Goal: Find specific page/section: Find specific page/section

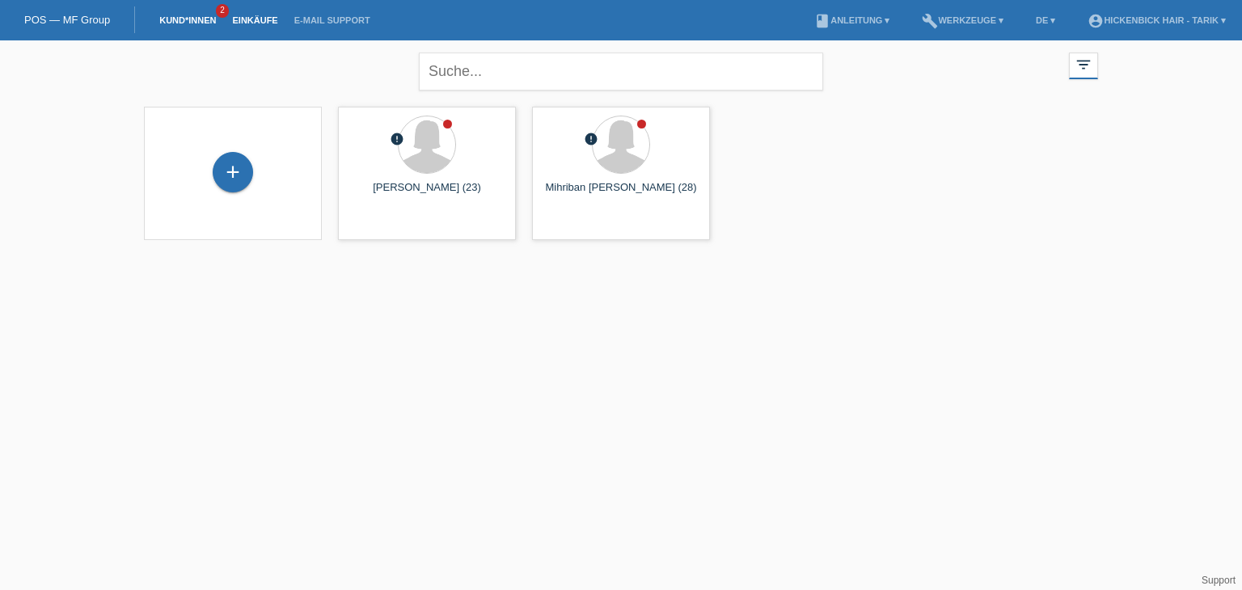
click at [255, 24] on link "Einkäufe" at bounding box center [254, 20] width 61 height 10
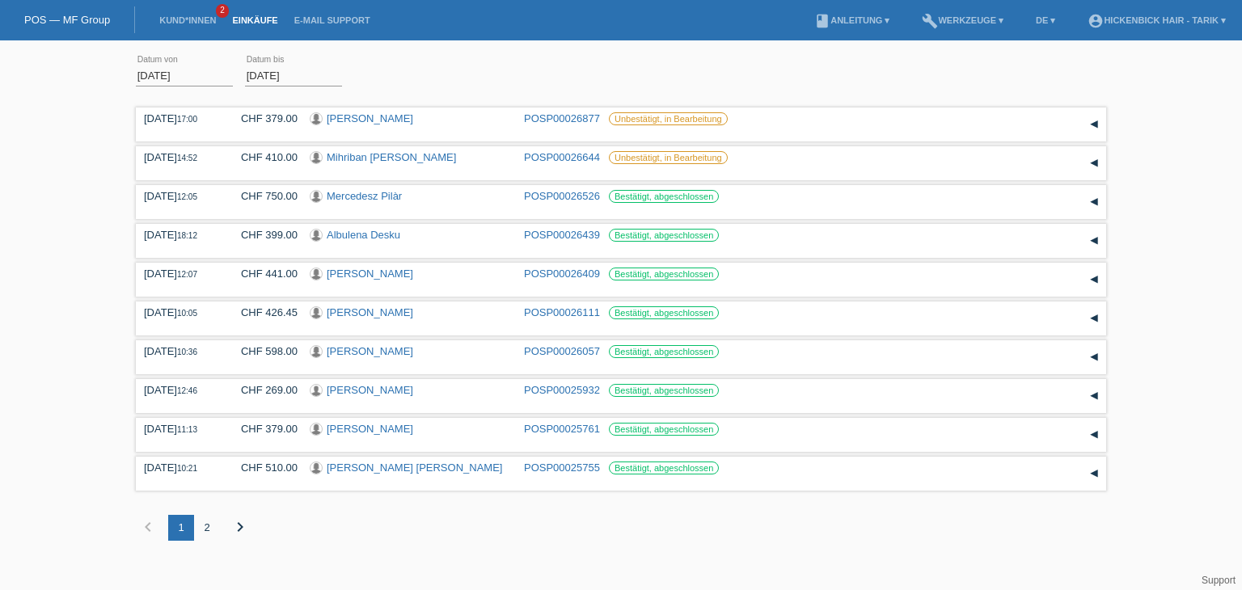
click at [201, 15] on li "Kund*innen 2" at bounding box center [187, 20] width 73 height 41
click at [208, 17] on link "Kund*innen" at bounding box center [187, 20] width 73 height 10
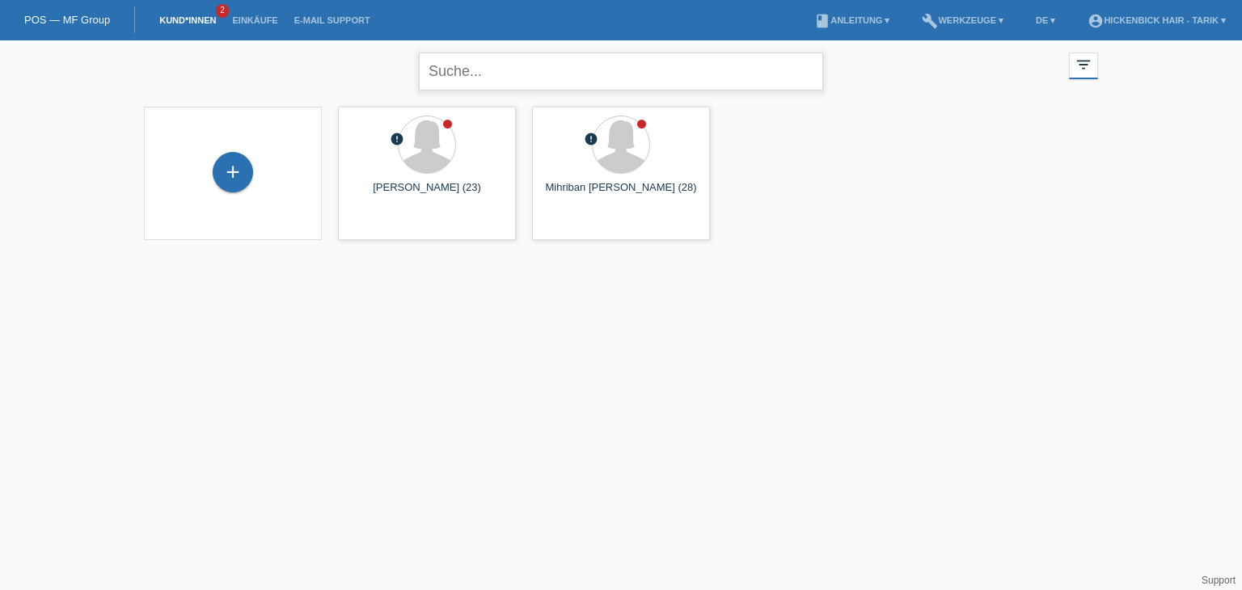
click at [459, 78] on input "text" at bounding box center [621, 72] width 404 height 38
click at [812, 260] on html "POS — MF Group Kund*innen 2 Einkäufe E-Mail Support menu account_circle" at bounding box center [621, 130] width 1242 height 260
